Goal: Information Seeking & Learning: Learn about a topic

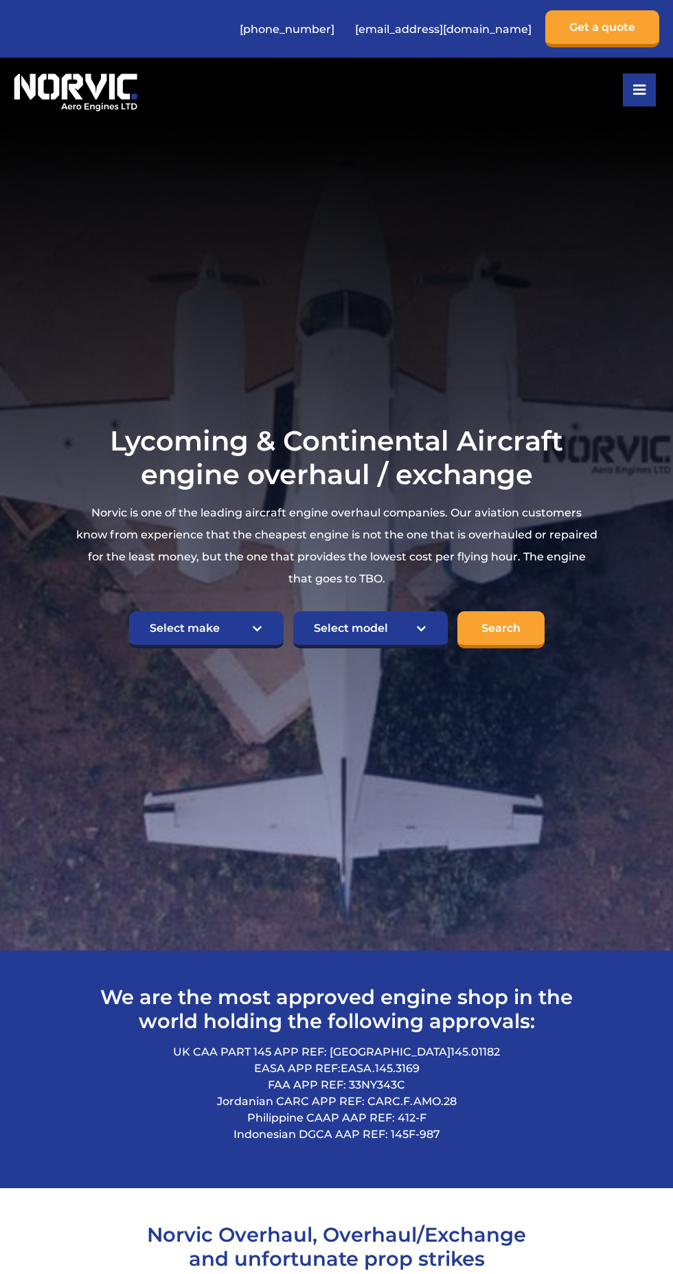
click at [422, 491] on h1 "Lycoming & Continental Aircraft engine overhaul / exchange" at bounding box center [337, 457] width 523 height 67
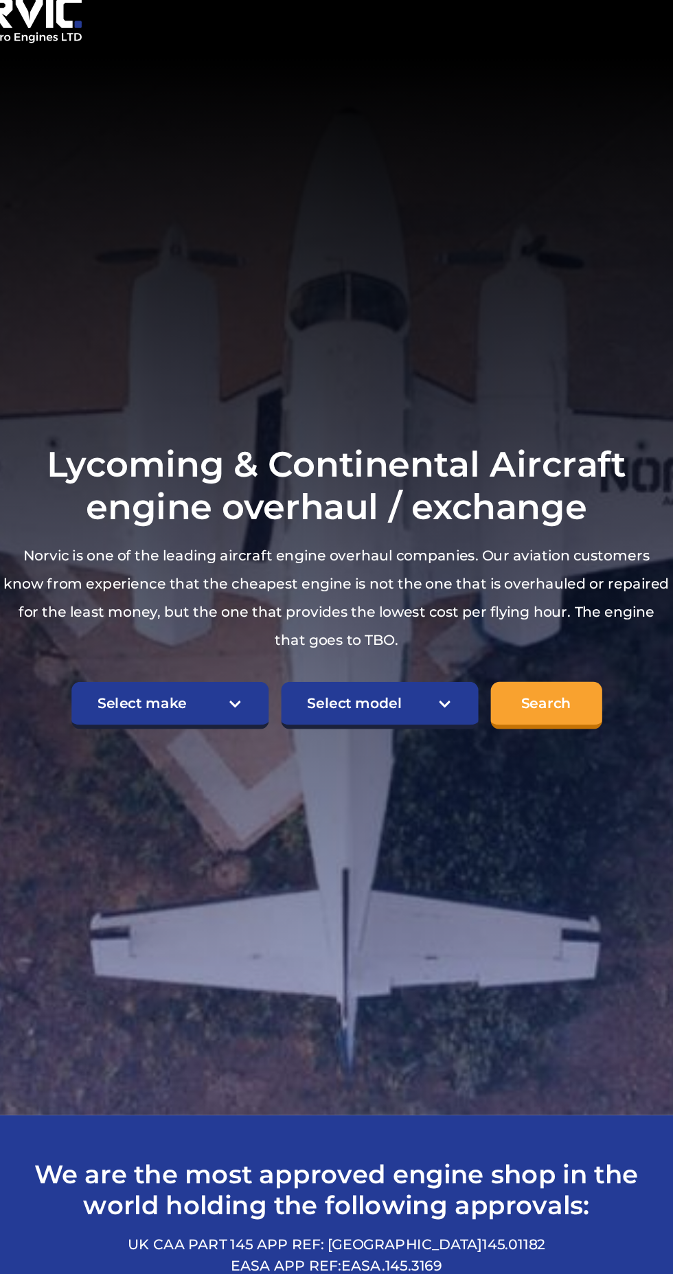
click at [252, 481] on h1 "Lycoming & Continental Aircraft engine overhaul / exchange" at bounding box center [337, 457] width 523 height 67
click at [464, 491] on h1 "Lycoming & Continental Aircraft engine overhaul / exchange" at bounding box center [337, 457] width 523 height 67
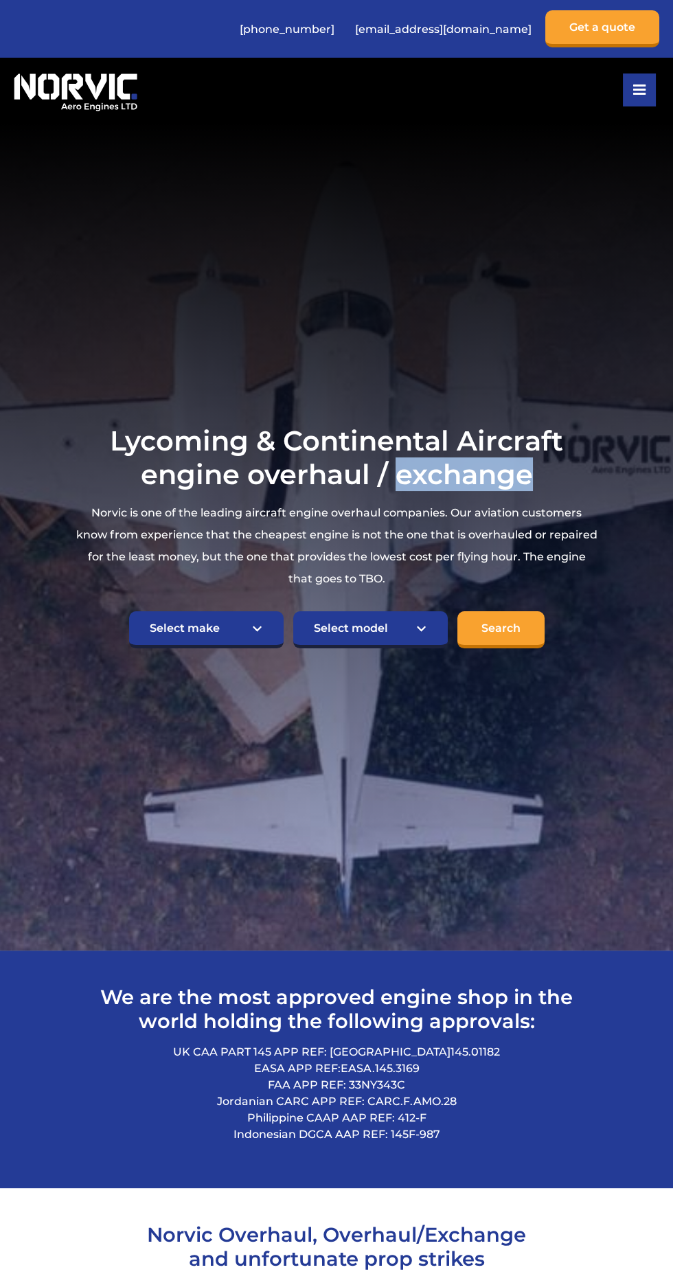
click at [525, 491] on h1 "Lycoming & Continental Aircraft engine overhaul / exchange" at bounding box center [337, 457] width 523 height 67
click at [185, 549] on p "Norvic is one of the leading aircraft engine overhaul companies. Our aviation c…" at bounding box center [337, 546] width 523 height 88
click at [105, 590] on p "Norvic is one of the leading aircraft engine overhaul companies. Our aviation c…" at bounding box center [337, 546] width 523 height 88
click at [525, 491] on h1 "Lycoming & Continental Aircraft engine overhaul / exchange" at bounding box center [337, 457] width 523 height 67
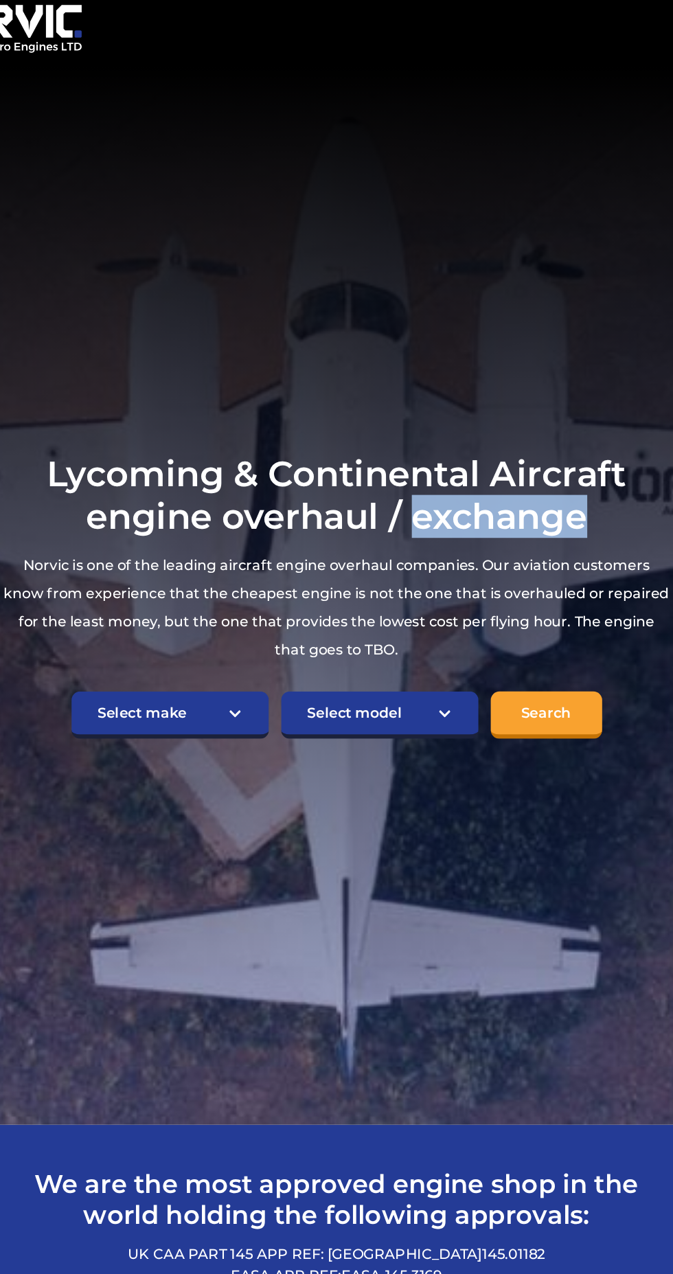
click at [273, 488] on h1 "Lycoming & Continental Aircraft engine overhaul / exchange" at bounding box center [337, 457] width 523 height 67
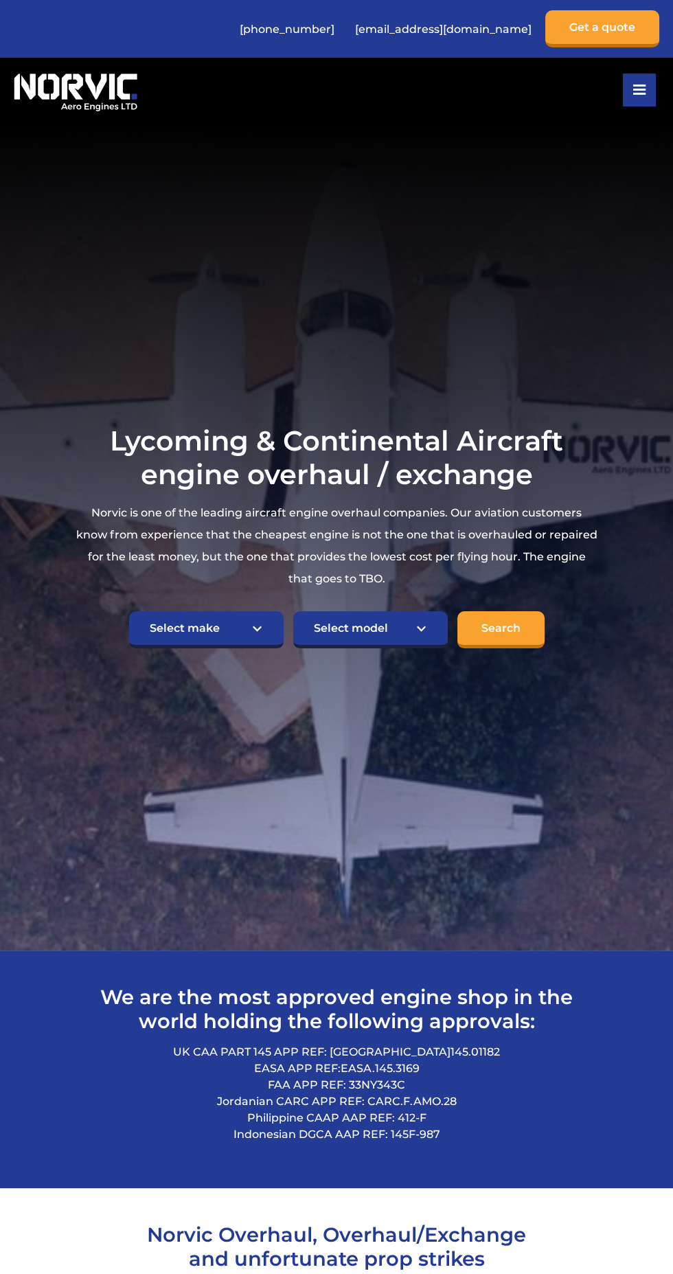
click at [264, 553] on p "Norvic is one of the leading aircraft engine overhaul companies. Our aviation c…" at bounding box center [337, 546] width 523 height 88
click at [525, 491] on h1 "Lycoming & Continental Aircraft engine overhaul / exchange" at bounding box center [337, 457] width 523 height 67
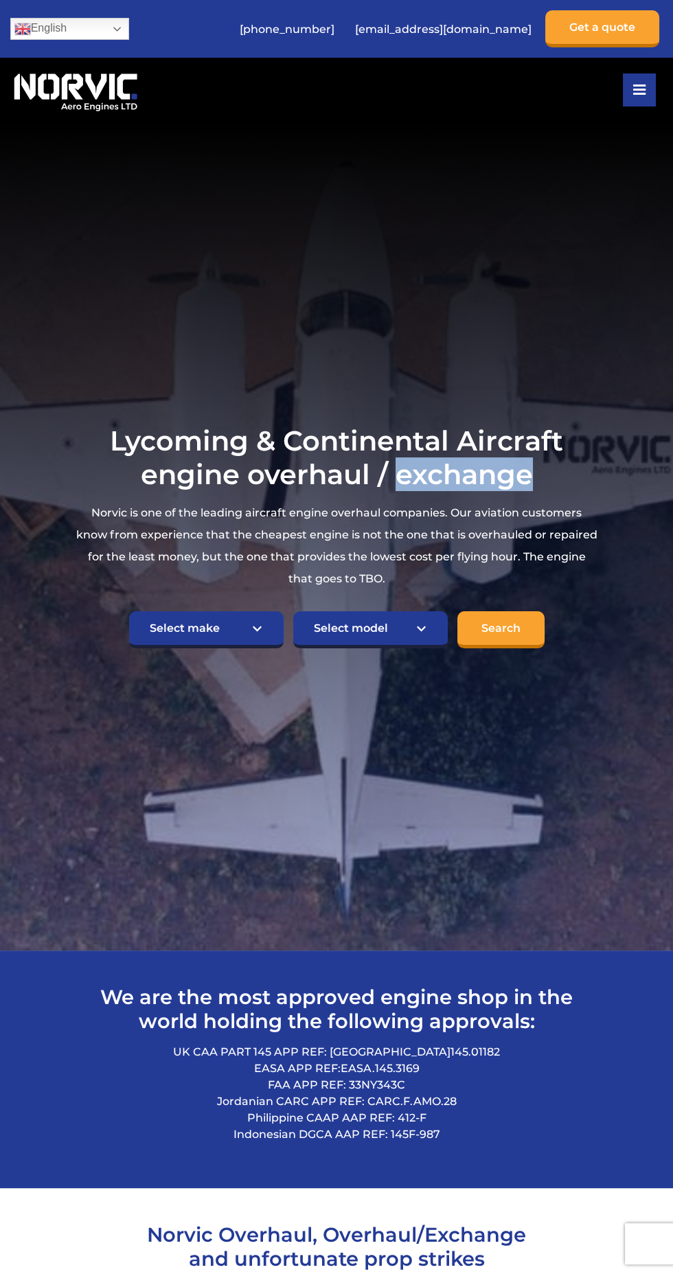
click at [160, 578] on p "Norvic is one of the leading aircraft engine overhaul companies. Our aviation c…" at bounding box center [337, 546] width 523 height 88
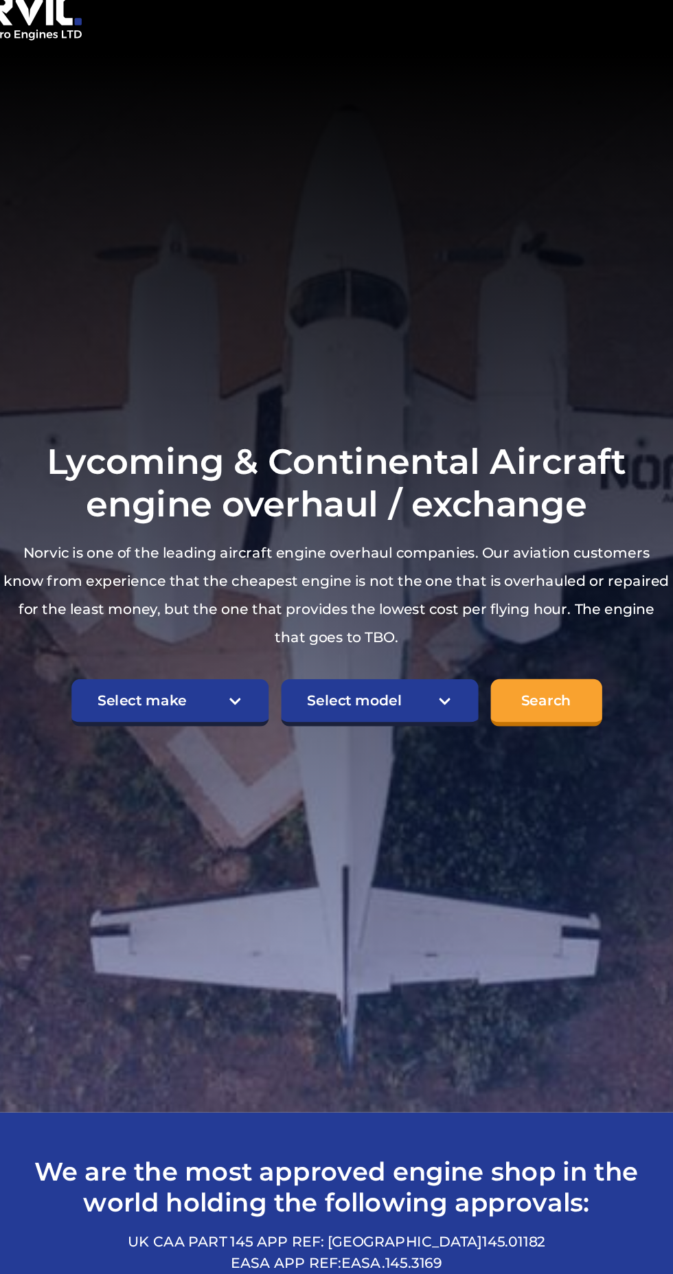
click at [256, 484] on h1 "Lycoming & Continental Aircraft engine overhaul / exchange" at bounding box center [337, 457] width 523 height 67
click at [229, 491] on h1 "Lycoming & Continental Aircraft engine overhaul / exchange" at bounding box center [337, 457] width 523 height 67
